Goal: Task Accomplishment & Management: Use online tool/utility

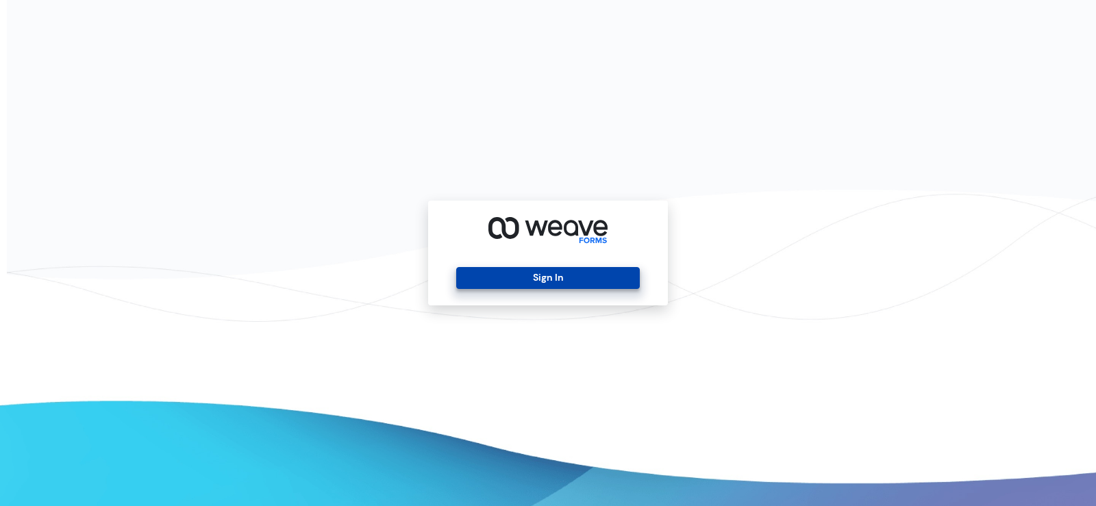
click at [521, 278] on button "Sign In" at bounding box center [547, 278] width 183 height 22
